Goal: Information Seeking & Learning: Learn about a topic

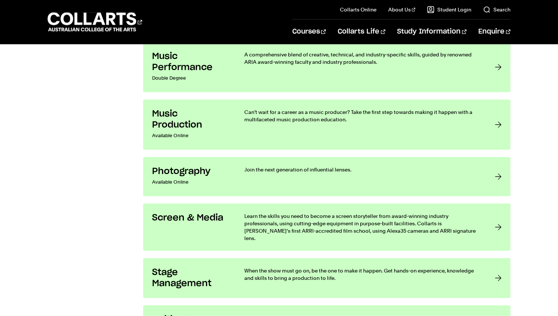
scroll to position [1475, 0]
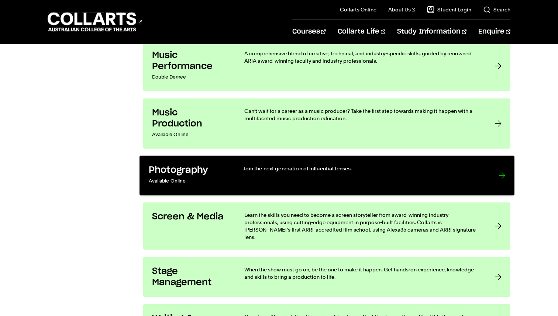
click at [243, 183] on div "Join the next generation of influential lenses." at bounding box center [362, 176] width 241 height 22
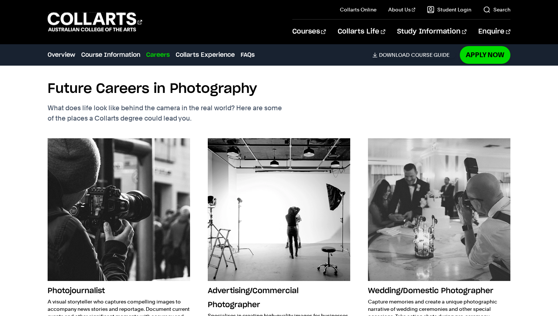
scroll to position [1169, 0]
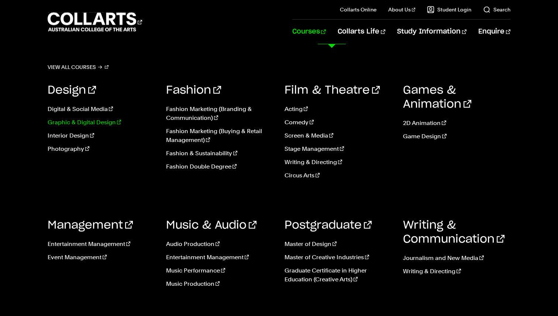
click at [63, 122] on link "Graphic & Digital Design" at bounding box center [101, 122] width 107 height 9
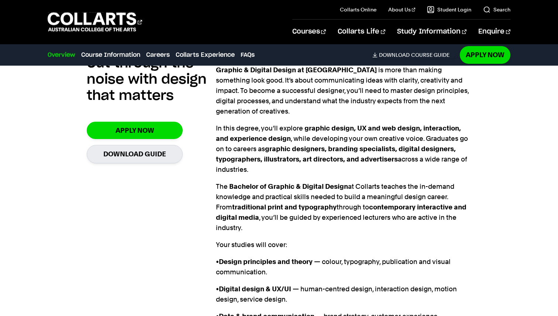
scroll to position [548, 0]
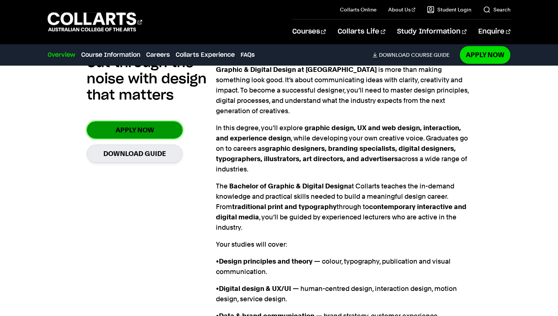
click at [117, 121] on link "Apply Now" at bounding box center [135, 129] width 96 height 17
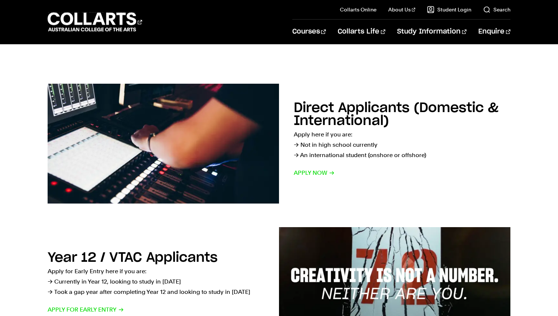
scroll to position [95, 0]
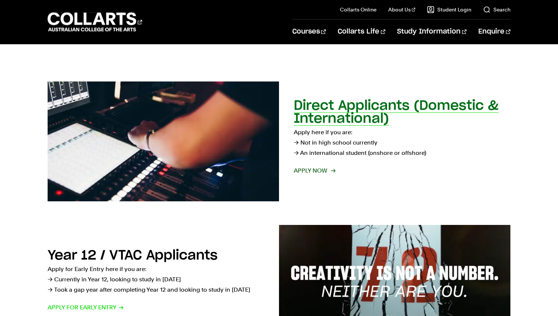
click at [342, 113] on h2 "Direct Applicants (Domestic & International)" at bounding box center [396, 112] width 205 height 26
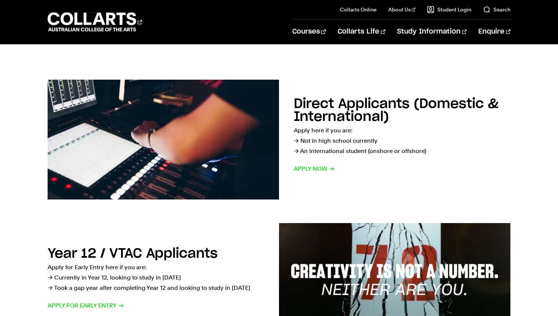
scroll to position [95, 0]
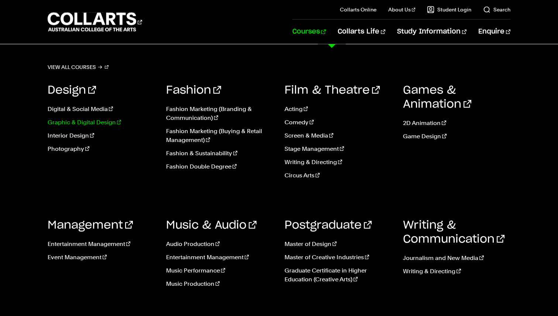
click at [84, 121] on link "Graphic & Digital Design" at bounding box center [101, 122] width 107 height 9
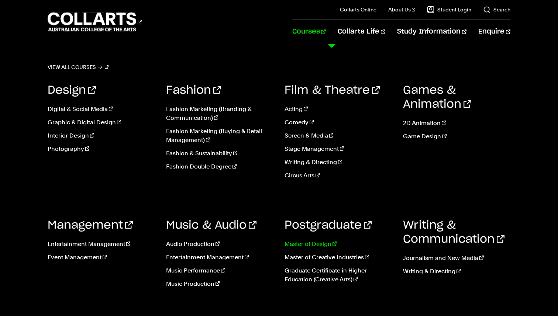
click at [288, 243] on link "Master of Design" at bounding box center [337, 244] width 107 height 9
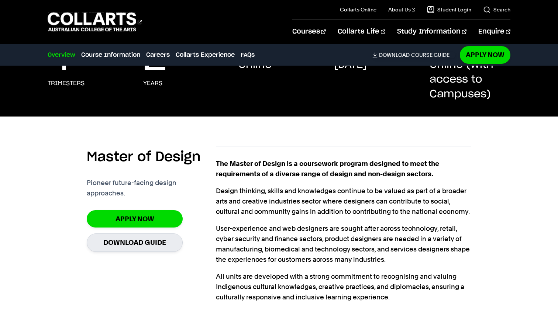
scroll to position [147, 0]
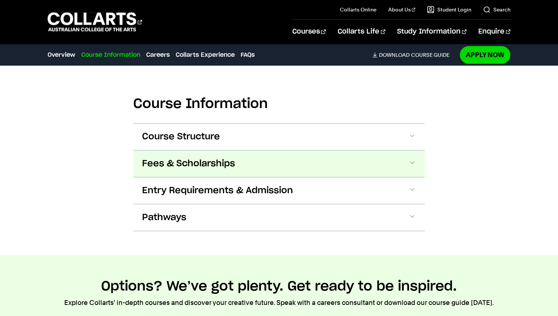
click at [405, 163] on button "Fees & Scholarships" at bounding box center [278, 163] width 291 height 27
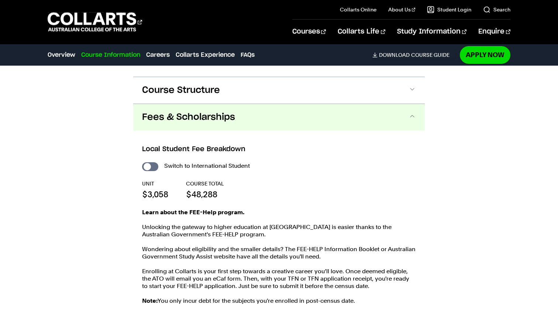
scroll to position [465, 0]
click at [401, 116] on button "Fees & Scholarships" at bounding box center [278, 117] width 291 height 27
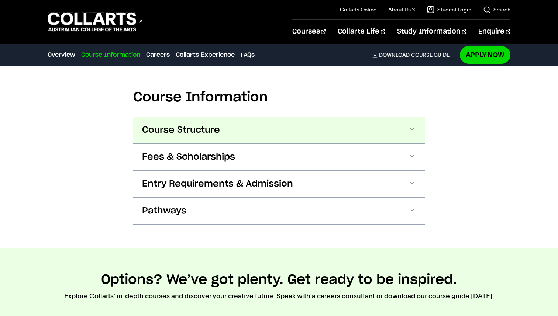
click at [402, 124] on button "Course Structure" at bounding box center [278, 130] width 291 height 27
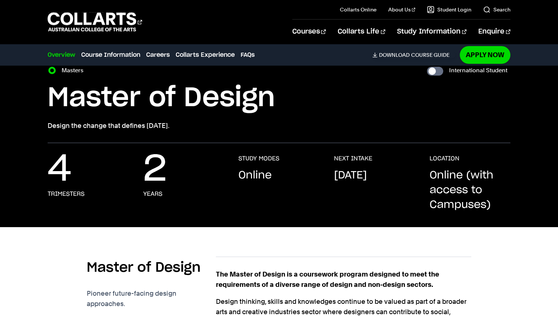
scroll to position [0, 0]
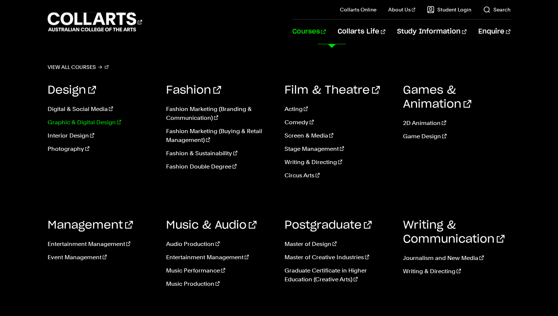
click at [77, 122] on link "Graphic & Digital Design" at bounding box center [101, 122] width 107 height 9
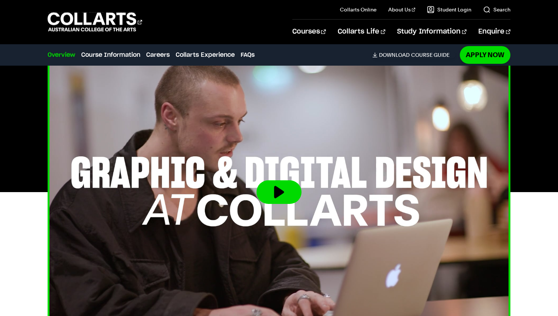
scroll to position [250, 0]
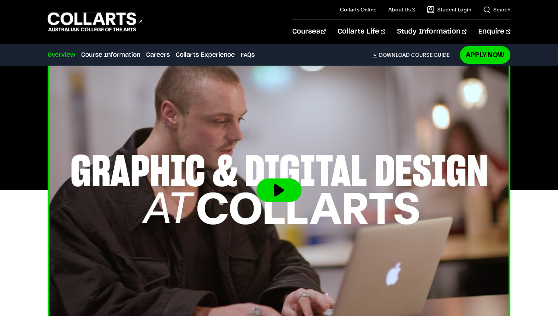
click at [266, 178] on button at bounding box center [278, 190] width 45 height 24
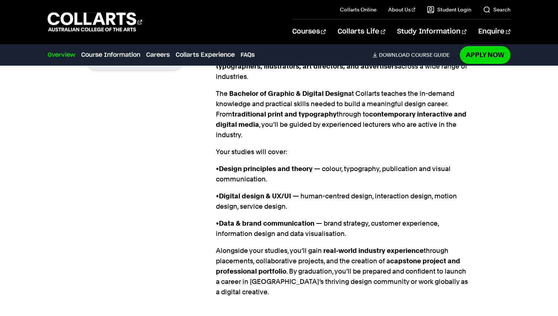
scroll to position [642, 0]
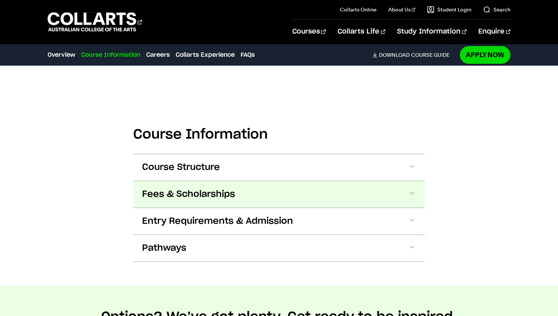
click at [278, 181] on button "Fees & Scholarships" at bounding box center [278, 194] width 291 height 27
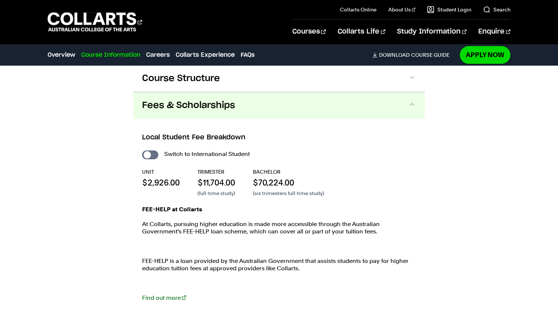
scroll to position [967, 0]
click at [164, 294] on link "Find out more" at bounding box center [164, 297] width 44 height 7
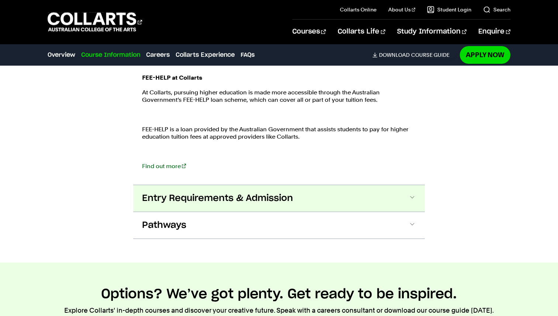
click at [190, 193] on span "Entry Requirements & Admission" at bounding box center [217, 199] width 151 height 12
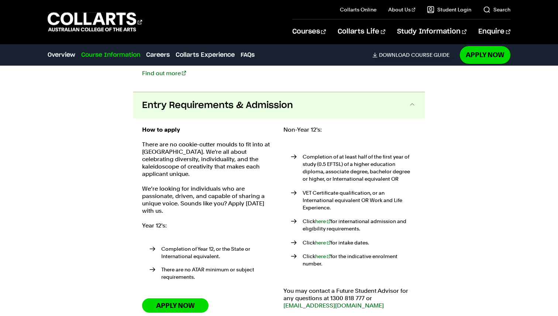
scroll to position [1192, 0]
click at [320, 239] on link "here" at bounding box center [322, 242] width 15 height 6
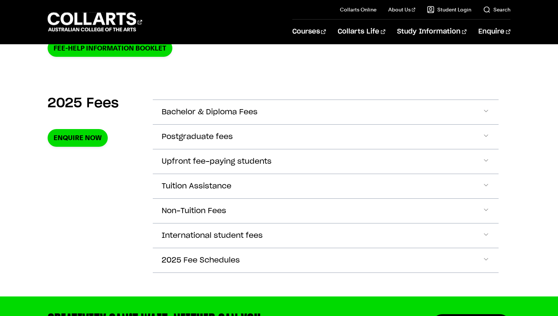
scroll to position [229, 0]
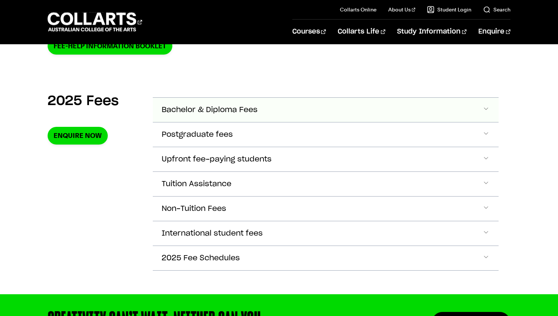
click at [293, 115] on button "Bachelor & Diploma Fees" at bounding box center [326, 110] width 346 height 24
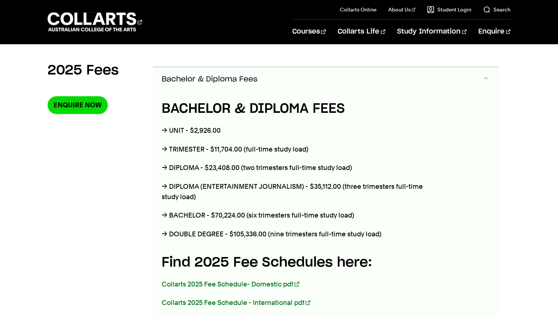
scroll to position [260, 0]
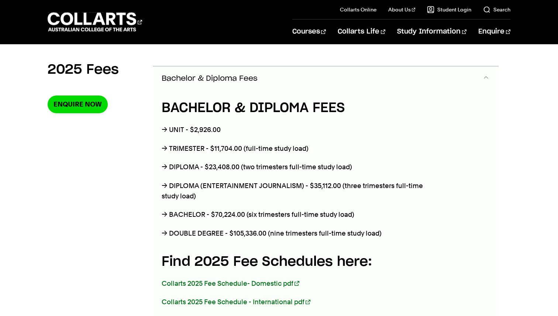
click at [284, 83] on button "Bachelor & Diploma Fees" at bounding box center [326, 78] width 346 height 24
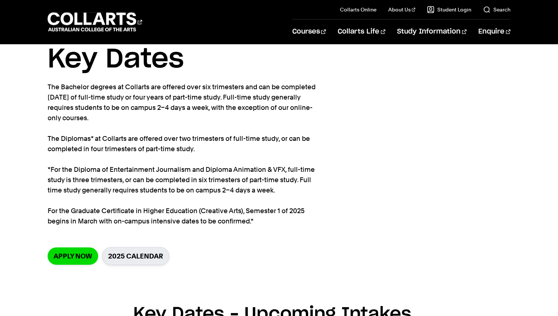
scroll to position [32, 0]
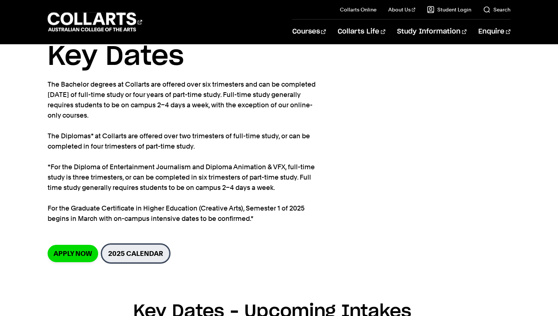
click at [133, 256] on link "2025 Calendar" at bounding box center [135, 254] width 67 height 18
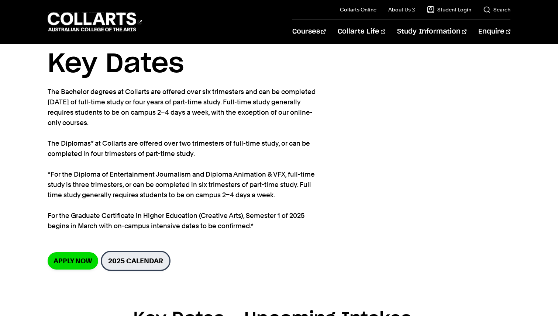
scroll to position [0, 0]
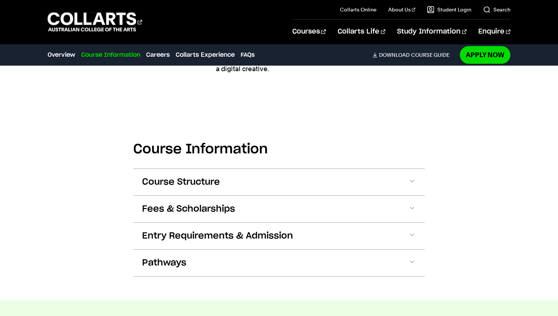
scroll to position [859, 0]
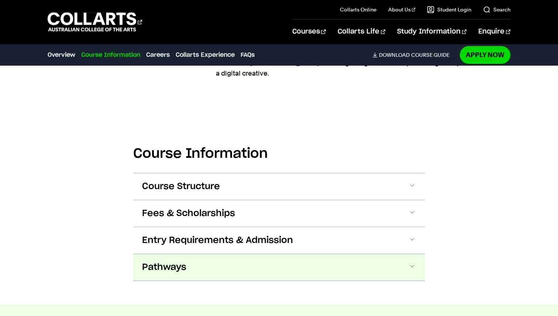
click at [223, 254] on button "Pathways" at bounding box center [278, 267] width 291 height 27
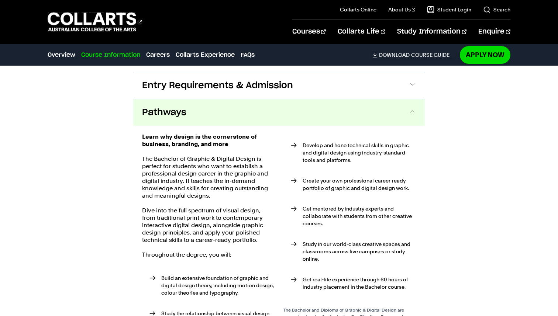
scroll to position [1021, 0]
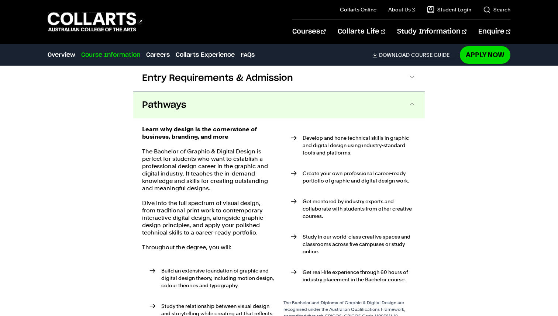
click at [235, 92] on button "Pathways" at bounding box center [278, 105] width 291 height 27
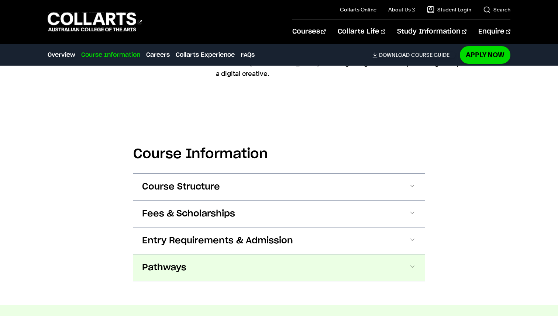
scroll to position [853, 0]
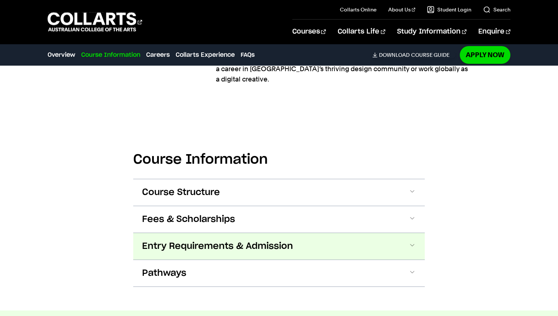
click at [315, 233] on button "Entry Requirements & Admission" at bounding box center [278, 246] width 291 height 27
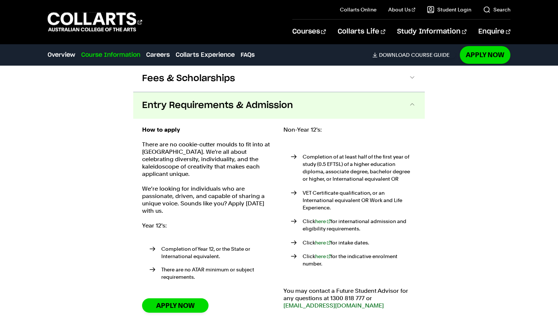
scroll to position [994, 0]
click at [318, 218] on link "here" at bounding box center [322, 221] width 15 height 6
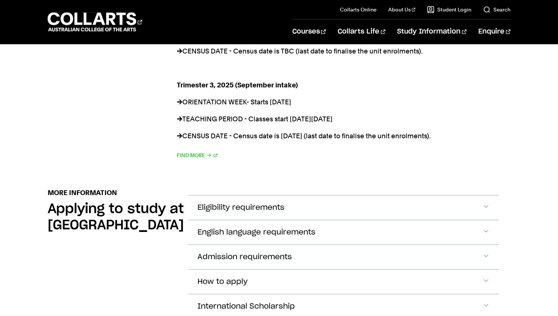
scroll to position [732, 0]
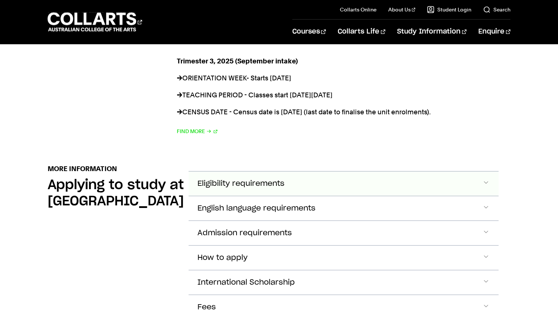
click at [284, 185] on button "Eligibility requirements" at bounding box center [343, 183] width 310 height 24
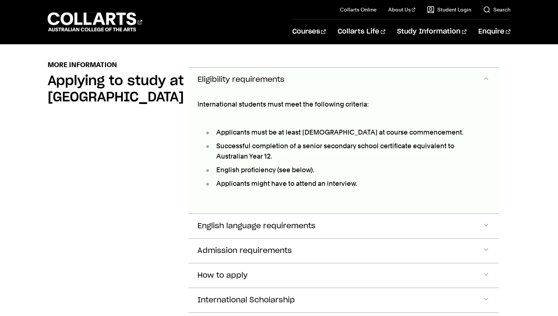
scroll to position [838, 0]
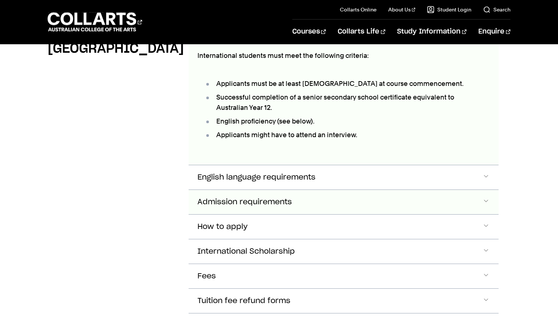
click at [214, 203] on span "Admission requirements" at bounding box center [244, 202] width 94 height 8
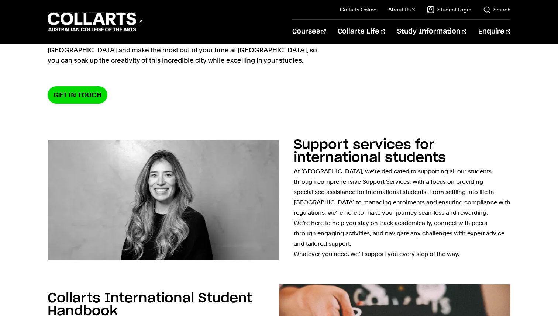
scroll to position [0, 0]
